Goal: Task Accomplishment & Management: Complete application form

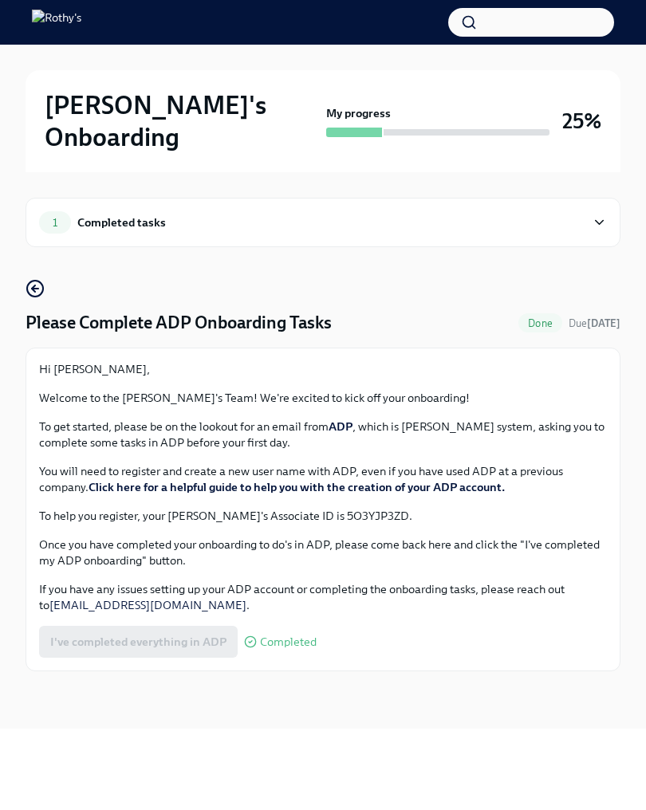
click at [178, 626] on div "I've completed everything in ADP Completed" at bounding box center [177, 642] width 277 height 32
click at [570, 211] on div "1 Completed tasks" at bounding box center [312, 222] width 546 height 22
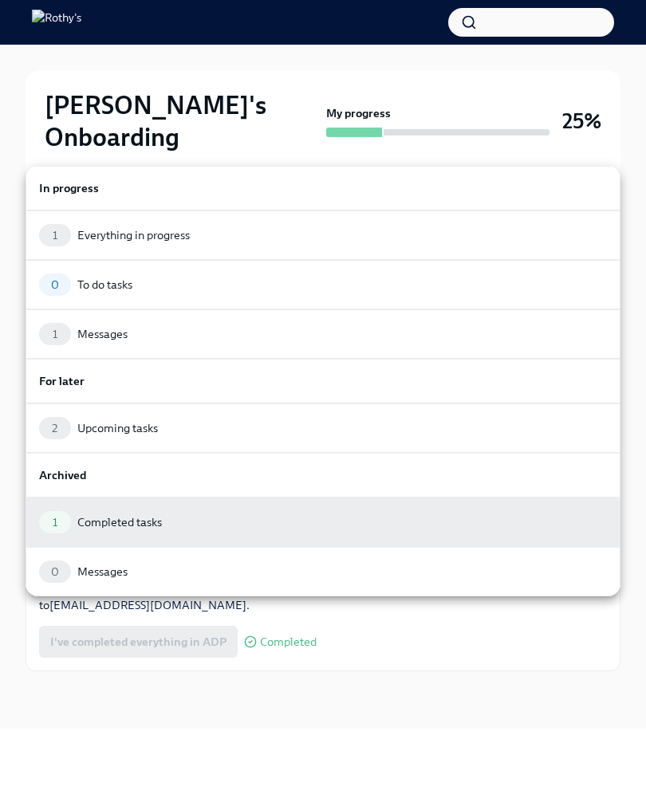
click at [123, 345] on div "1 Messages" at bounding box center [323, 333] width 595 height 49
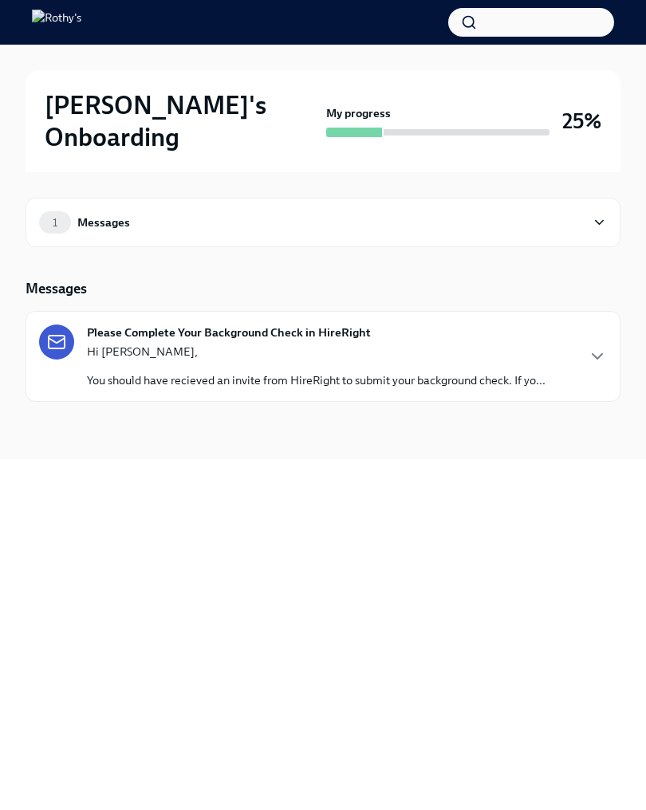
click at [571, 325] on div "Please Complete Your Background Check in HireRight Hi [PERSON_NAME], You should…" at bounding box center [323, 356] width 568 height 64
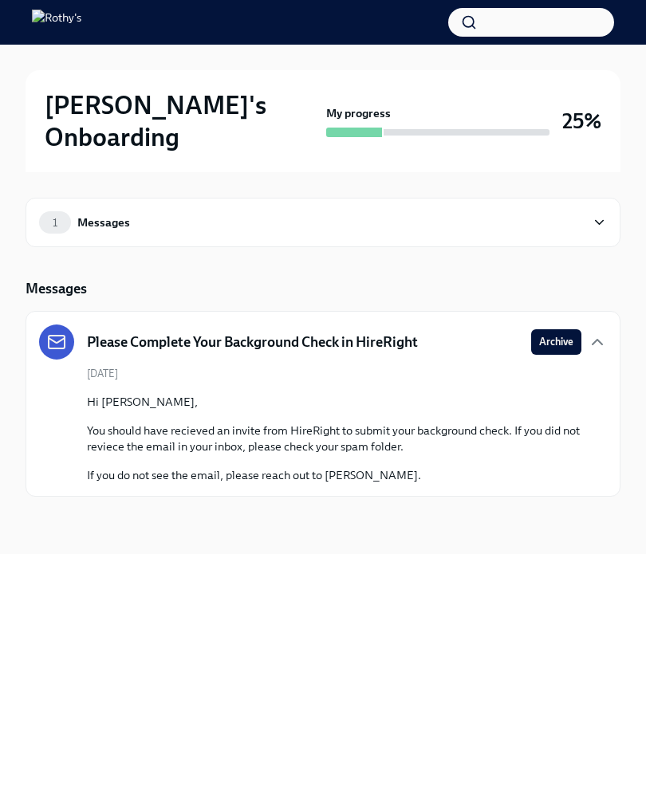
click at [588, 332] on icon "button" at bounding box center [597, 341] width 19 height 19
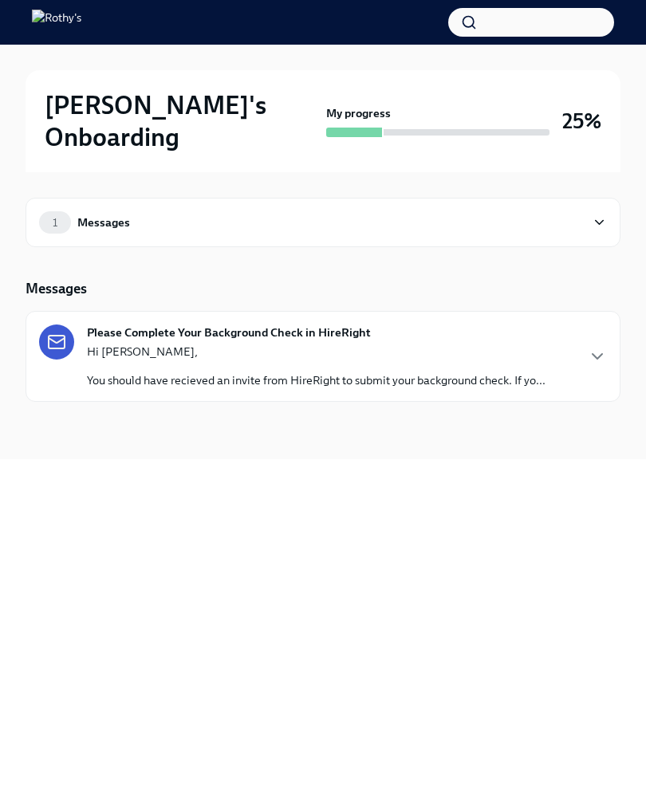
click at [559, 211] on div "1 Messages" at bounding box center [312, 222] width 546 height 22
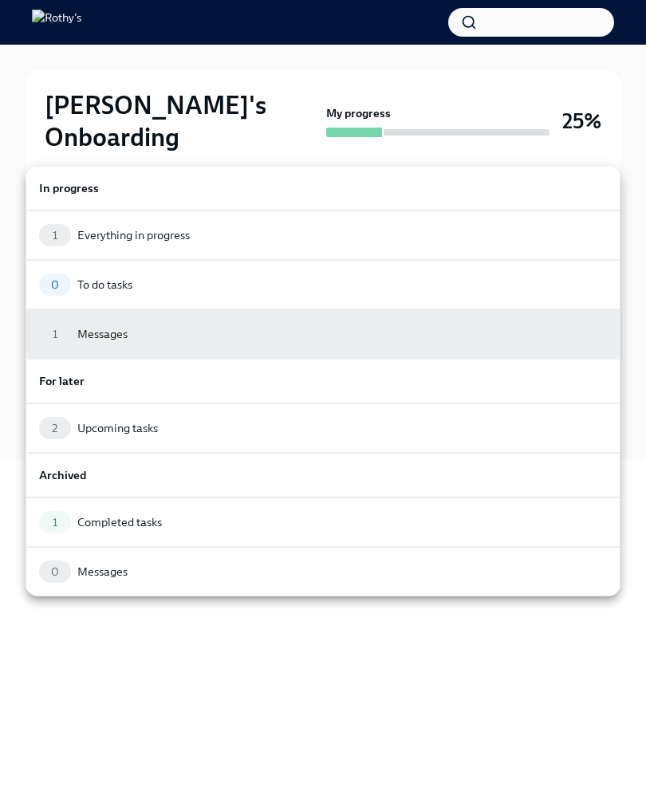
click at [355, 427] on div "2 Upcoming tasks" at bounding box center [323, 428] width 568 height 22
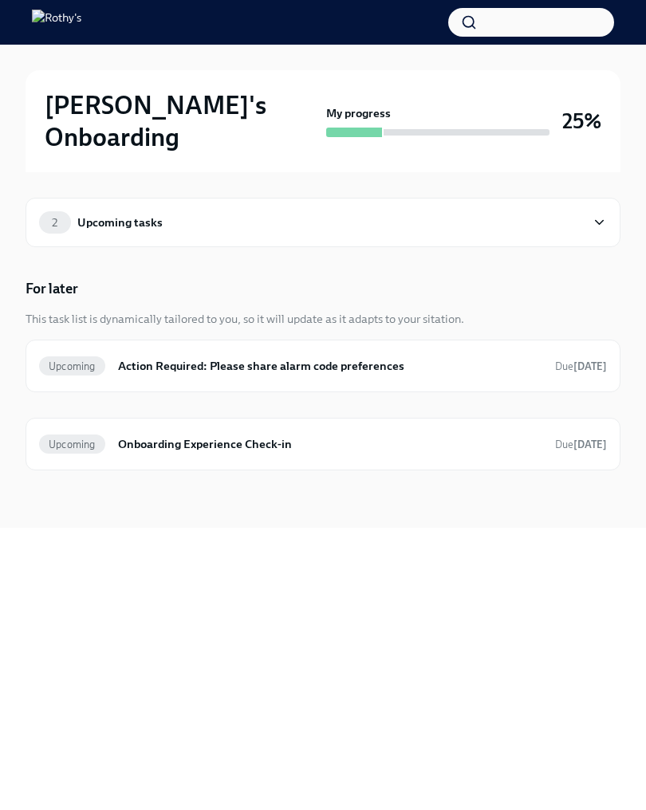
click at [464, 357] on h6 "Action Required: Please share alarm code preferences" at bounding box center [330, 366] width 424 height 18
